Goal: Task Accomplishment & Management: Complete application form

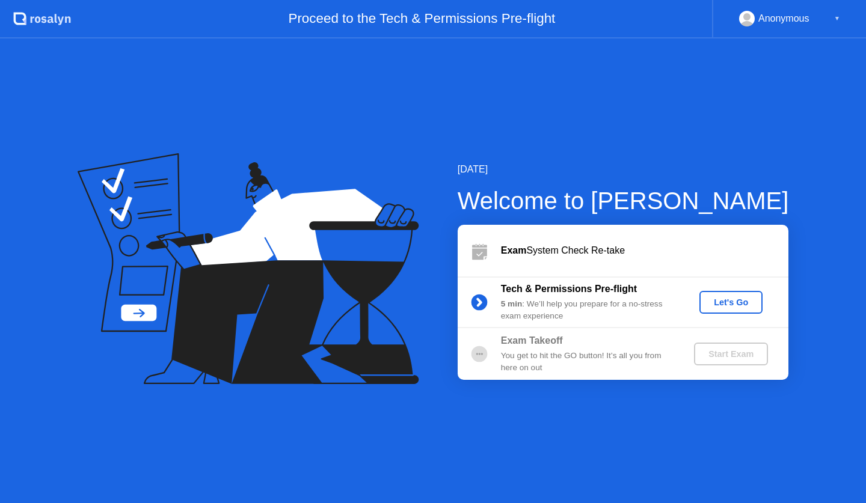
click at [735, 304] on div "Let's Go" at bounding box center [730, 303] width 53 height 10
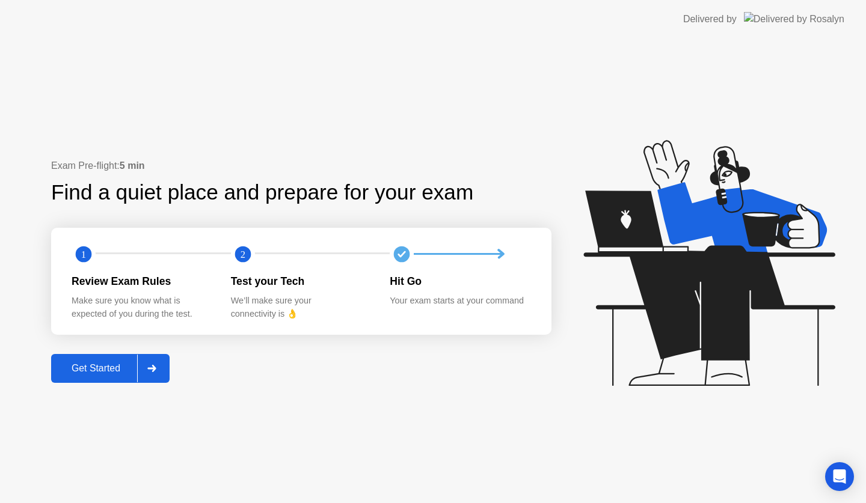
click at [164, 368] on div at bounding box center [151, 369] width 29 height 28
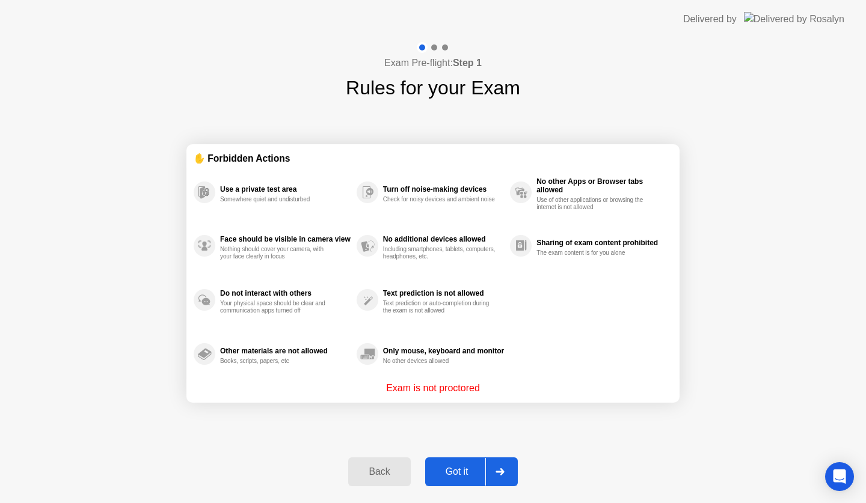
click at [501, 474] on icon at bounding box center [499, 471] width 8 height 7
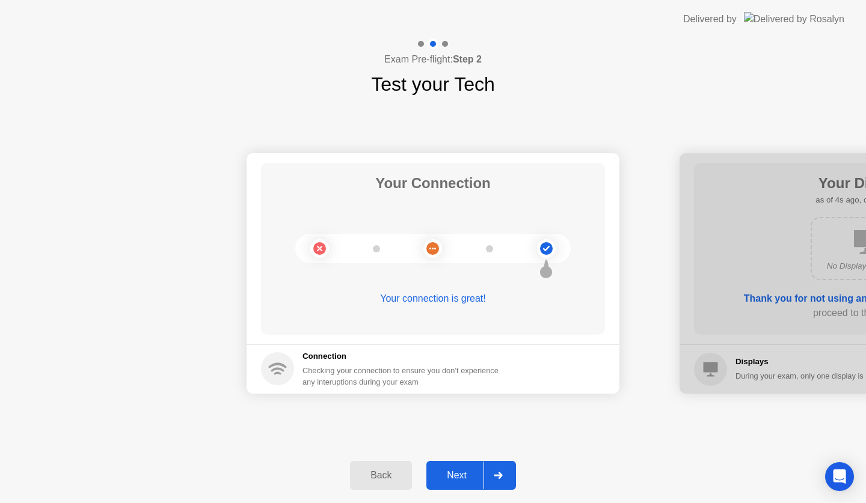
click at [495, 471] on div at bounding box center [497, 476] width 29 height 28
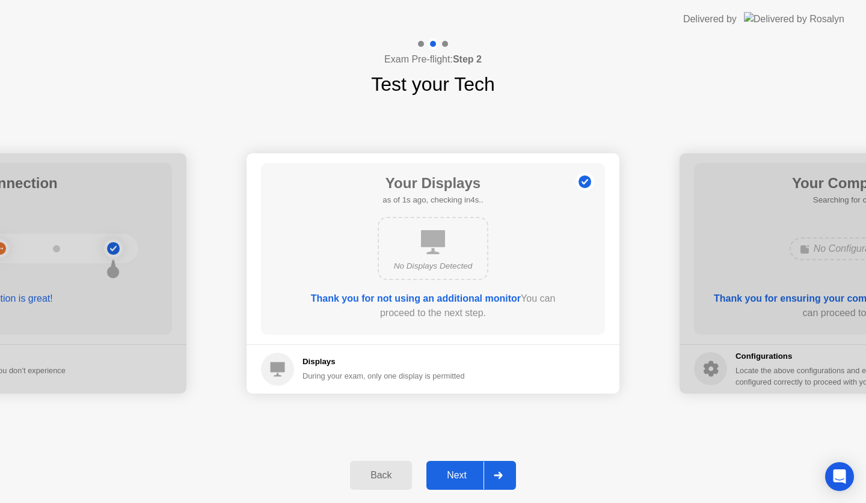
click at [495, 472] on icon at bounding box center [497, 475] width 9 height 7
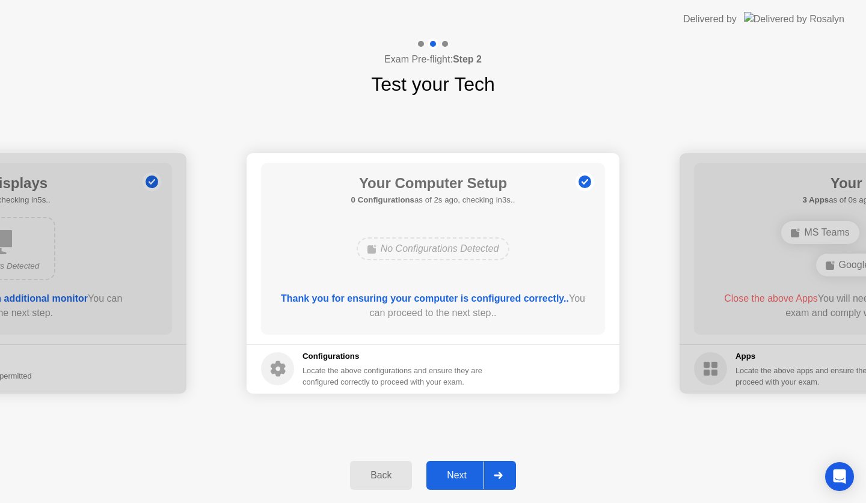
click at [495, 472] on icon at bounding box center [497, 475] width 9 height 7
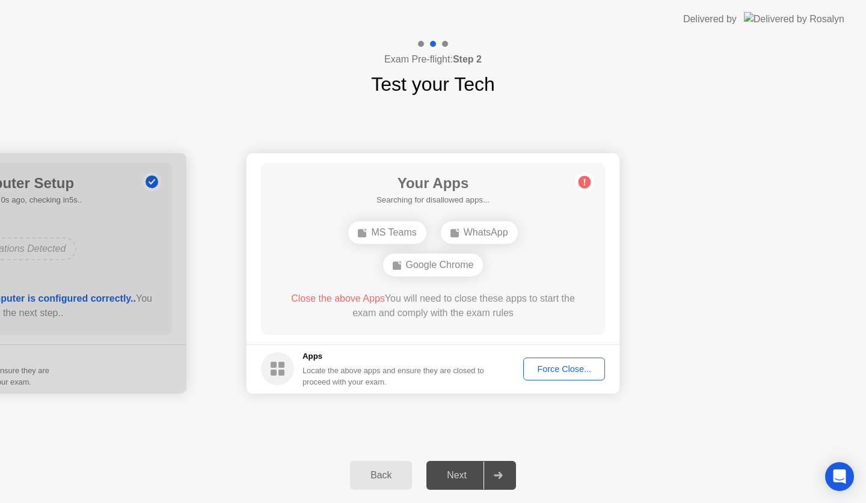
click at [378, 473] on div "Back" at bounding box center [380, 475] width 55 height 11
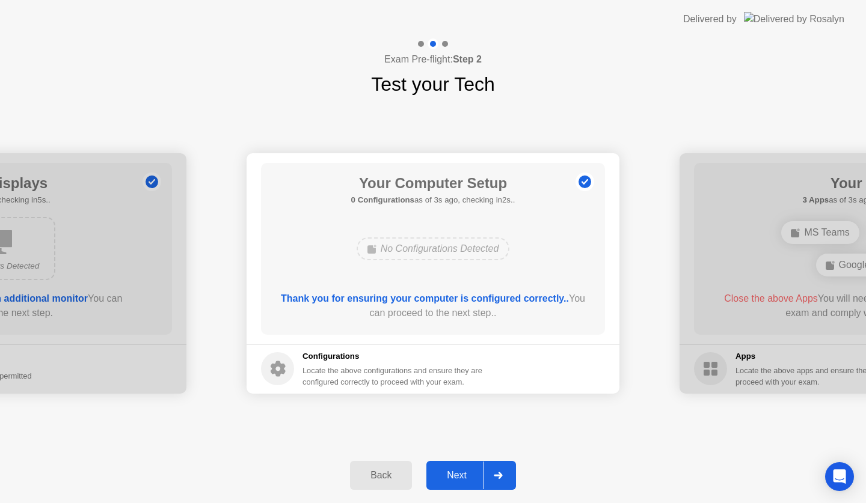
click at [509, 466] on div at bounding box center [497, 476] width 29 height 28
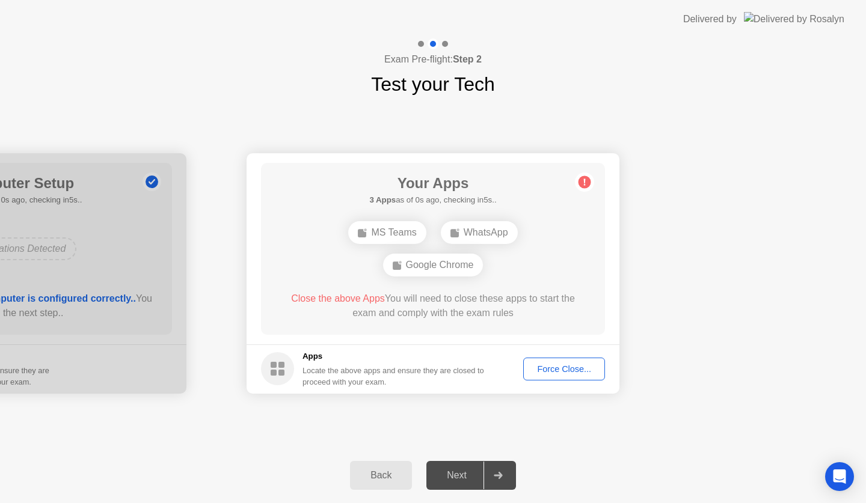
click at [574, 368] on div "Force Close..." at bounding box center [563, 369] width 73 height 10
click at [572, 370] on div "Force Close..." at bounding box center [563, 369] width 73 height 10
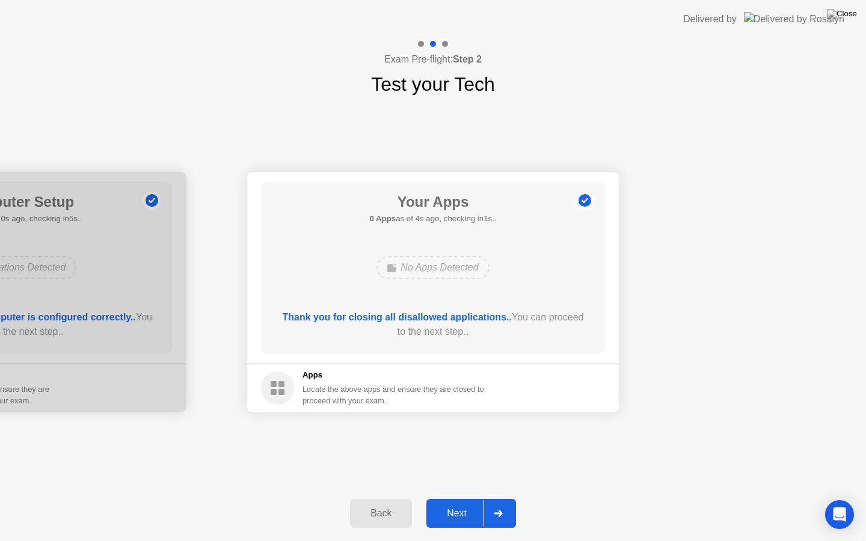
click at [507, 502] on div at bounding box center [497, 513] width 29 height 28
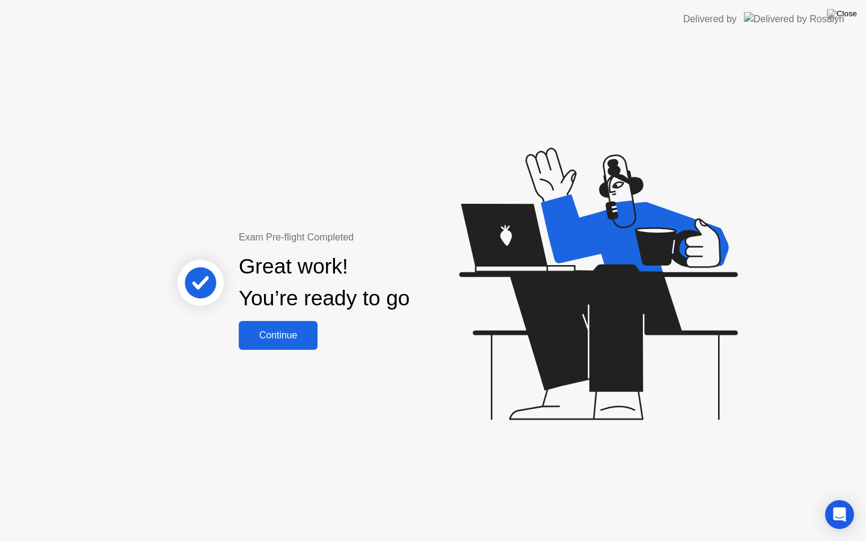
click at [302, 326] on button "Continue" at bounding box center [278, 335] width 79 height 29
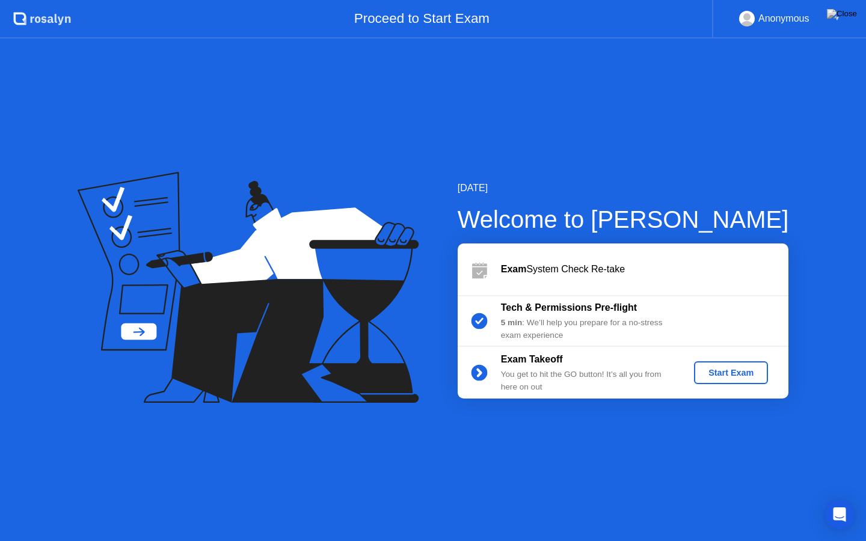
click at [737, 371] on div "Start Exam" at bounding box center [730, 373] width 64 height 10
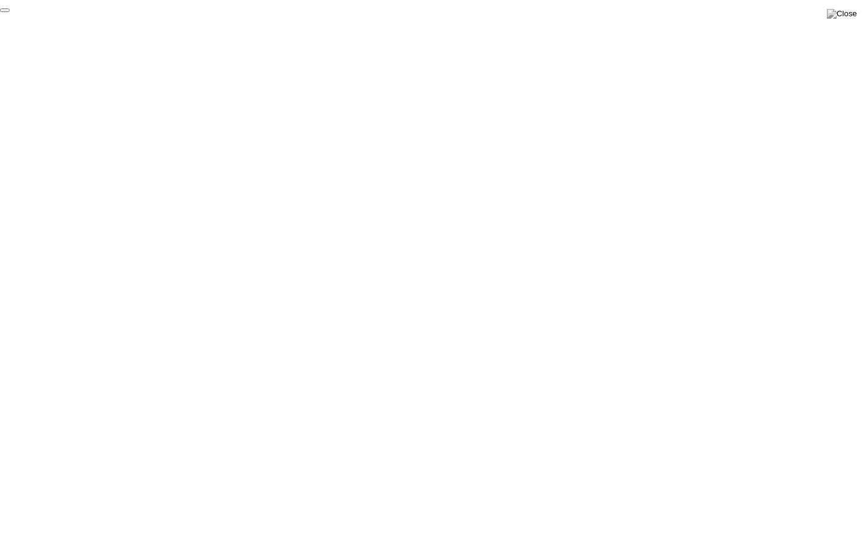
click div "End Proctoring Session"
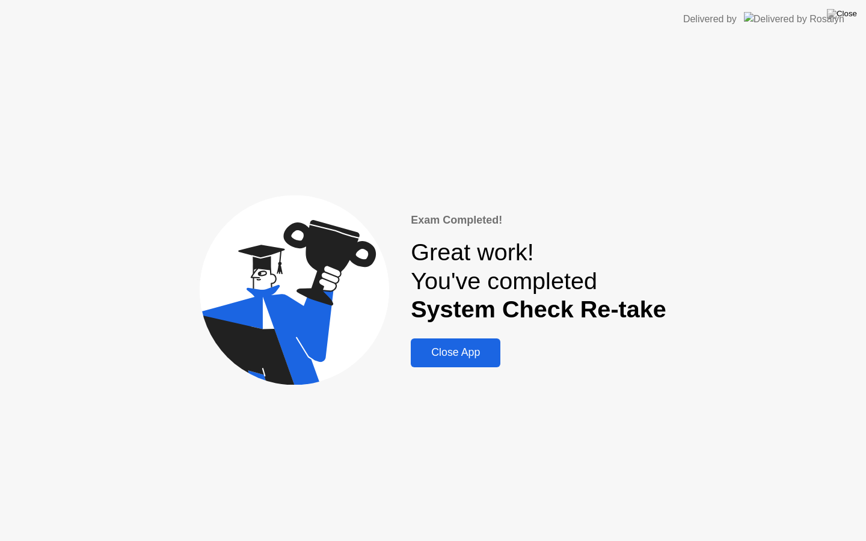
click at [483, 357] on div "Close App" at bounding box center [455, 352] width 82 height 13
